Goal: Task Accomplishment & Management: Manage account settings

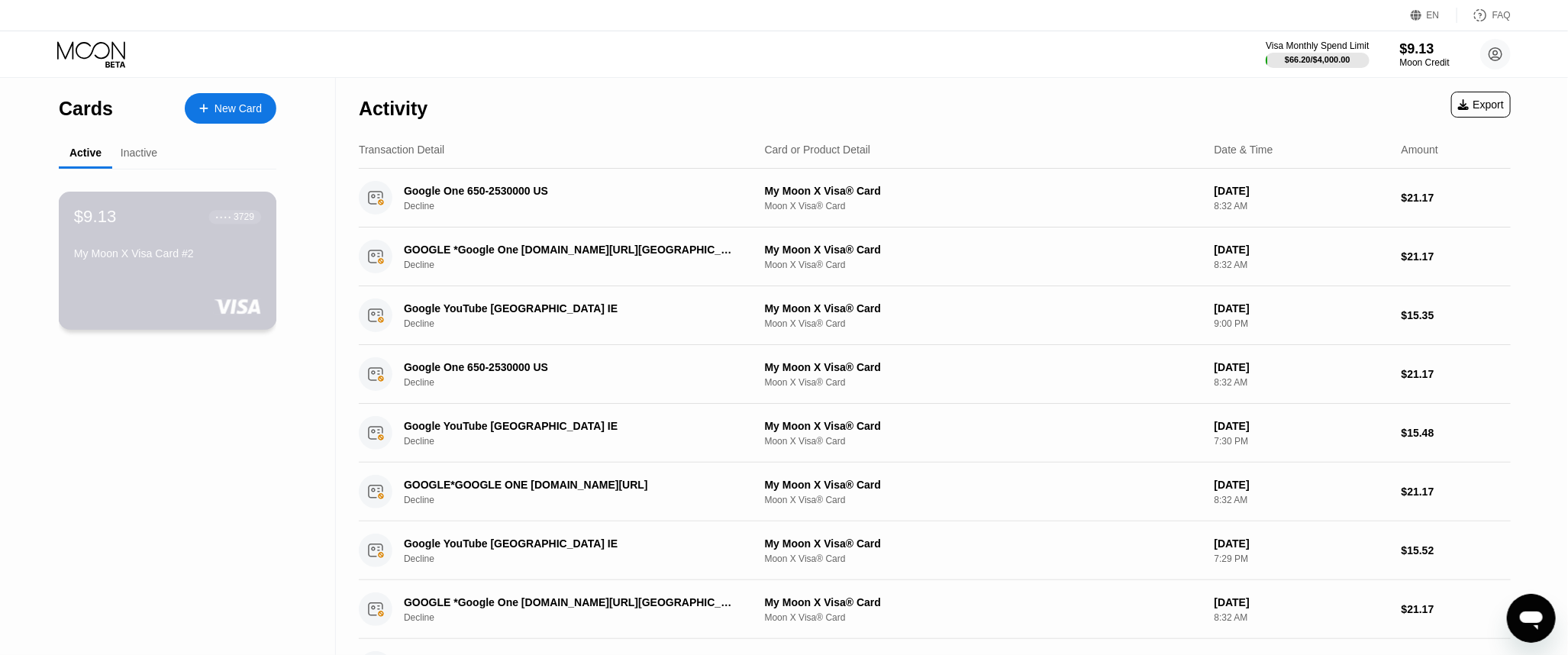
click at [209, 258] on div "My Moon X Visa Card #2" at bounding box center [167, 256] width 187 height 19
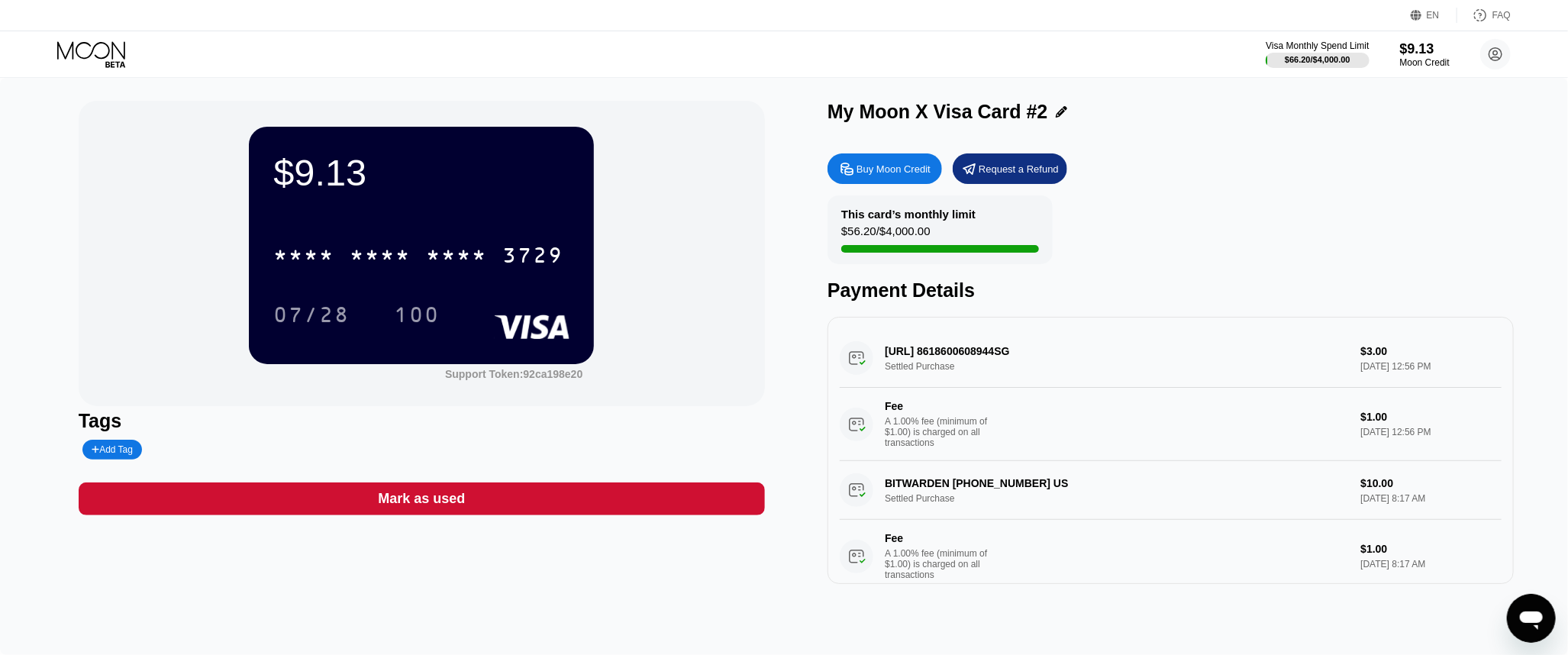
click at [417, 247] on div "* * * * * * * * * * * * 3729" at bounding box center [418, 255] width 308 height 38
click at [276, 322] on div "07/28" at bounding box center [312, 316] width 76 height 25
click at [422, 316] on div "100" at bounding box center [417, 316] width 46 height 25
